Goal: Contribute content: Add original content to the website for others to see

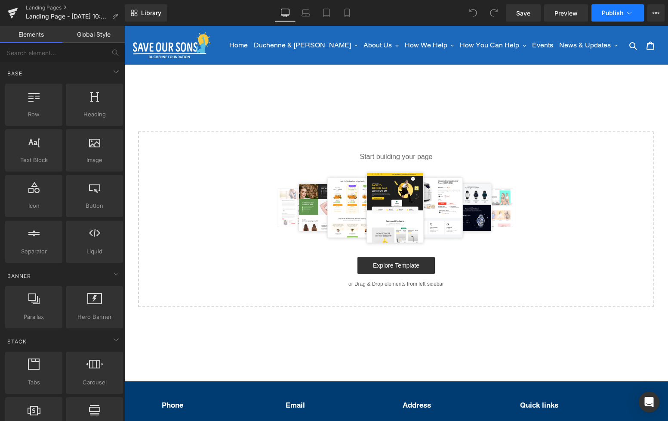
click at [625, 15] on button "Publish" at bounding box center [618, 12] width 53 height 17
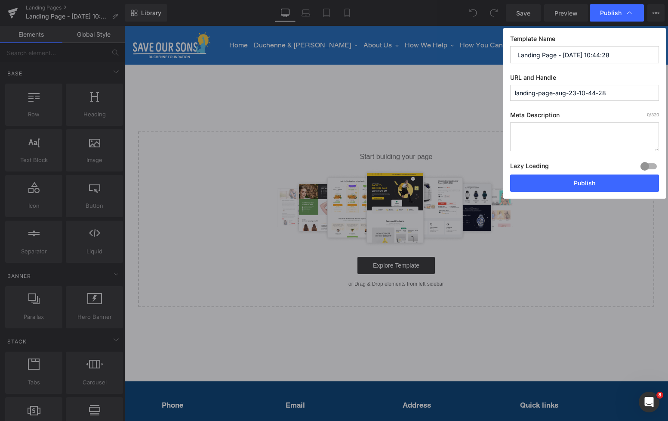
drag, startPoint x: 620, startPoint y: 94, endPoint x: 493, endPoint y: 87, distance: 126.7
click at [493, 87] on div "Publish Template Name Landing Page - [DATE] 10:44:28 URL and Handle landing-pag…" at bounding box center [334, 210] width 668 height 421
click at [536, 139] on textarea at bounding box center [584, 136] width 149 height 29
paste textarea "Walk4Duchenne 2026 – Expressions of Interest"
type textarea "Walk4Duchenne 2026 – Expressions of Interest"
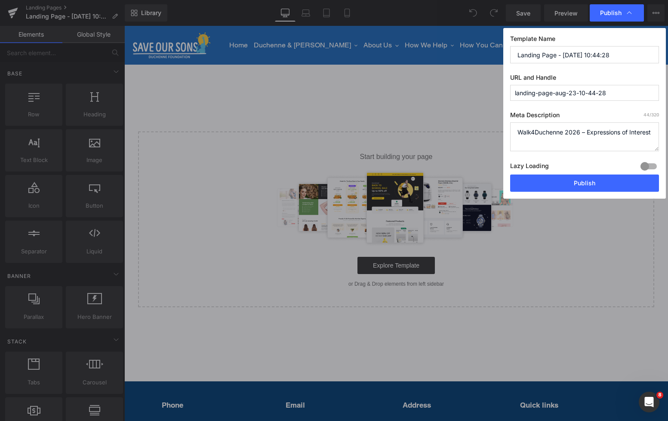
drag, startPoint x: 576, startPoint y: 53, endPoint x: 471, endPoint y: 47, distance: 105.2
click at [471, 47] on div "Publish Template Name Landing Page - [DATE] 10:44:28 URL and Handle landing-pag…" at bounding box center [334, 210] width 668 height 421
paste input "Walk4Duchenne 2026 – Expressions of Interest"
type input "Walk4Duchenne 2026 – Expressions of Interest"
click at [625, 91] on input "landing-page-aug-23-10-44-28" at bounding box center [584, 93] width 149 height 16
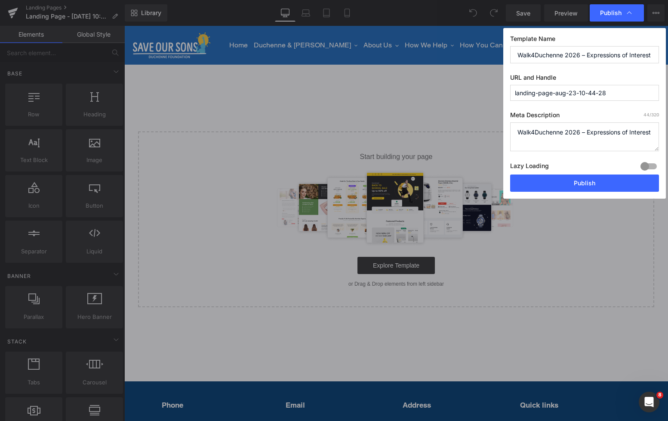
drag, startPoint x: 619, startPoint y: 93, endPoint x: 501, endPoint y: 90, distance: 118.4
click at [501, 90] on div "Publish Template Name Walk4Duchenne 2026 – Expressions of Interest URL and Hand…" at bounding box center [334, 210] width 668 height 421
paste input "Walk4Duchenne 2026 – Expressions of Interest"
click at [579, 94] on input "walk4duchenne-2026-–-expressions-of-interest" at bounding box center [584, 93] width 149 height 16
click at [552, 96] on input "walk4duchenne-2026-expressions-of-interest" at bounding box center [584, 93] width 149 height 16
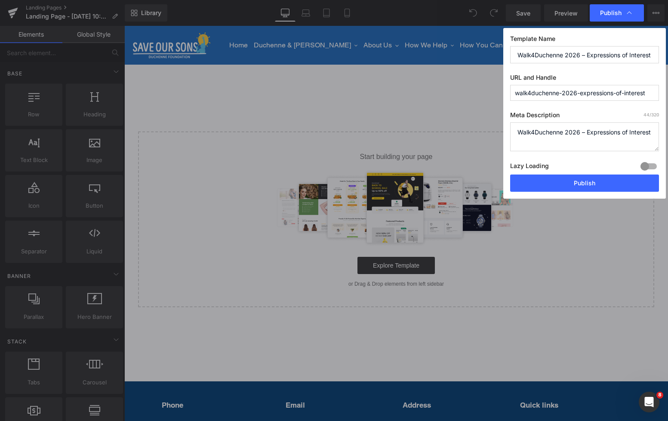
click at [649, 96] on input "walk4duchenne-2026-expressions-of-interest" at bounding box center [584, 93] width 149 height 16
type input "walk4duchenne-2026-expressions-of-interest"
click at [570, 145] on textarea "Walk4Duchenne 2026 – Expressions of Interest" at bounding box center [584, 136] width 149 height 29
drag, startPoint x: 586, startPoint y: 184, endPoint x: 461, endPoint y: 170, distance: 125.6
click at [586, 184] on button "Publish" at bounding box center [584, 182] width 149 height 17
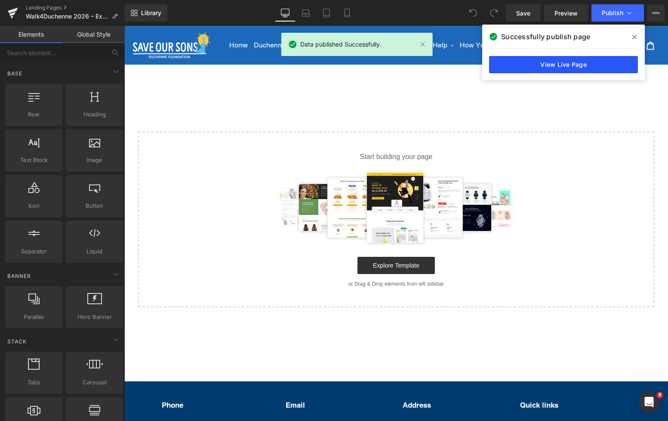
click at [558, 64] on link "View Live Page" at bounding box center [563, 64] width 149 height 17
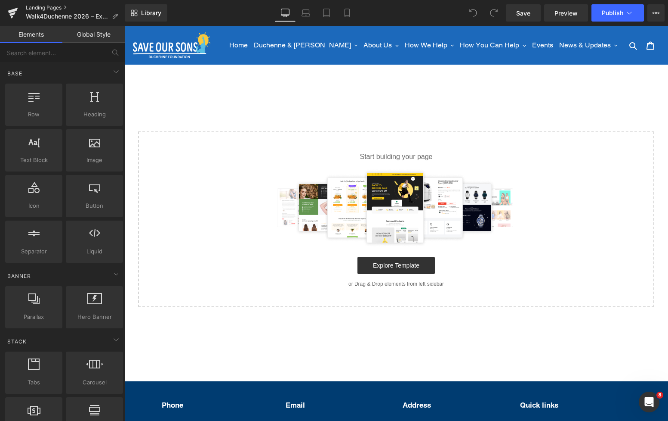
click at [48, 7] on link "Landing Pages" at bounding box center [75, 7] width 99 height 7
click at [630, 15] on icon at bounding box center [629, 13] width 9 height 9
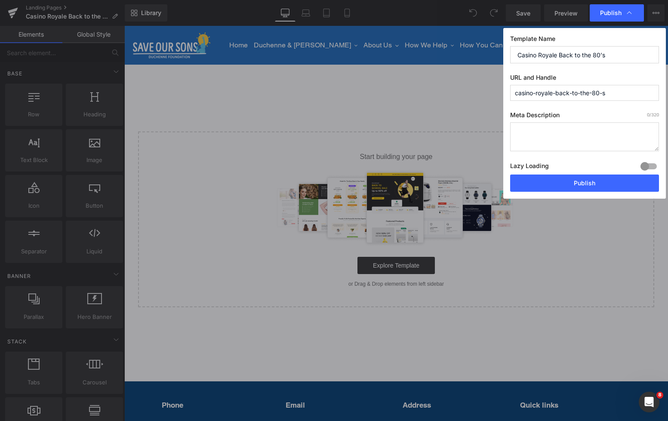
click at [605, 93] on input "casino-royale-back-to-the-80-s" at bounding box center [584, 93] width 149 height 16
drag, startPoint x: 603, startPoint y: 93, endPoint x: 604, endPoint y: 99, distance: 5.2
click at [604, 94] on input "casino-royale-back-to-the-80-s" at bounding box center [584, 93] width 149 height 16
click at [612, 98] on input "casino-royale-back-to-the-80s" at bounding box center [584, 93] width 149 height 16
type input "casino-royale-back-to-the-80s"
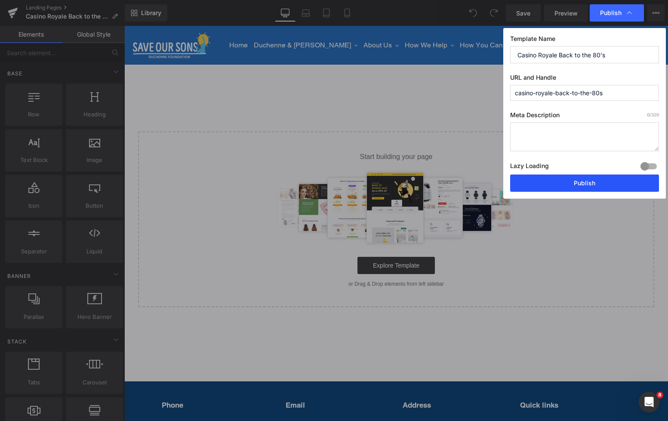
drag, startPoint x: 601, startPoint y: 186, endPoint x: 478, endPoint y: 160, distance: 125.5
click at [601, 186] on button "Publish" at bounding box center [584, 182] width 149 height 17
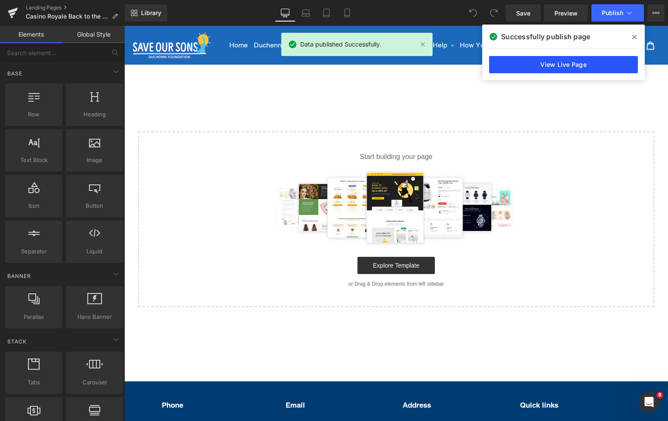
click at [588, 70] on link "View Live Page" at bounding box center [563, 64] width 149 height 17
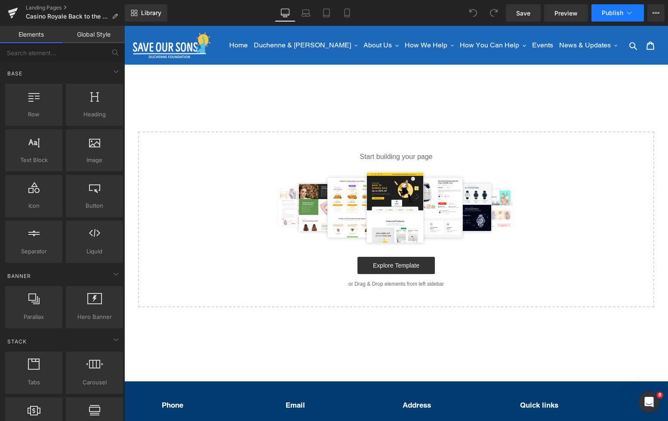
click at [630, 19] on button "Publish" at bounding box center [618, 12] width 53 height 17
click at [659, 15] on icon at bounding box center [656, 12] width 7 height 7
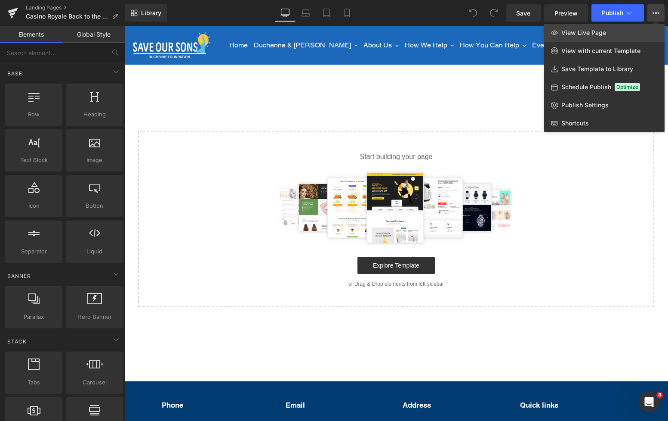
click at [616, 35] on link "View Live Page" at bounding box center [604, 33] width 121 height 18
